Goal: Task Accomplishment & Management: Manage account settings

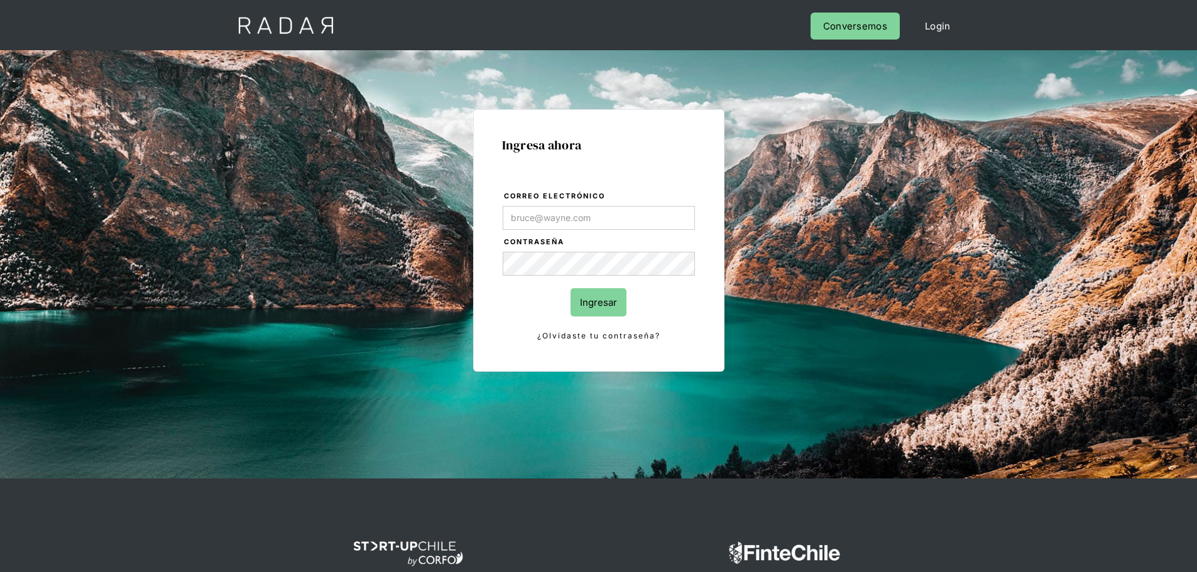
click at [532, 211] on input "Correo electrónico" at bounding box center [599, 218] width 192 height 24
type input "[PERSON_NAME][EMAIL_ADDRESS][PERSON_NAME][DOMAIN_NAME]"
